Goal: Information Seeking & Learning: Learn about a topic

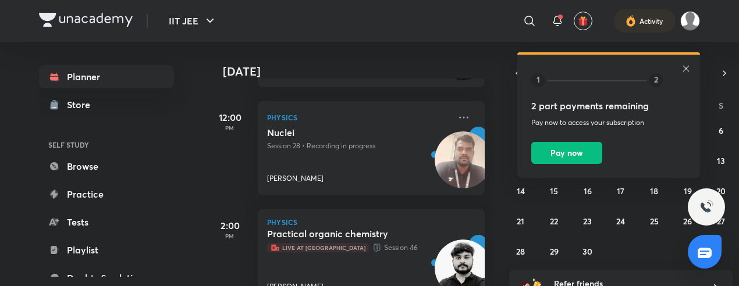
scroll to position [263, 0]
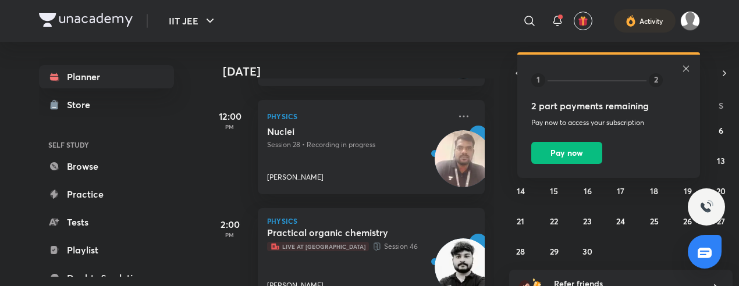
click at [357, 122] on p "Physics" at bounding box center [358, 116] width 183 height 14
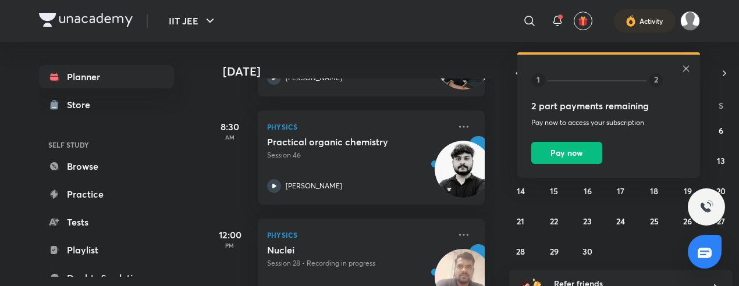
scroll to position [139, 0]
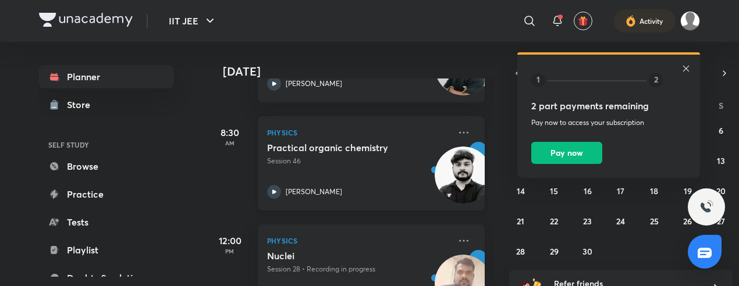
click at [273, 188] on icon at bounding box center [274, 192] width 14 height 14
